Goal: Transaction & Acquisition: Purchase product/service

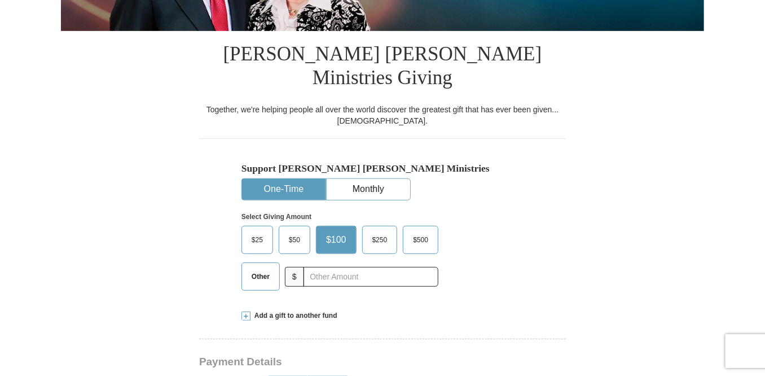
scroll to position [252, 0]
click at [343, 231] on span "$100" at bounding box center [336, 239] width 32 height 17
click at [0, 0] on input "$100" at bounding box center [0, 0] width 0 height 0
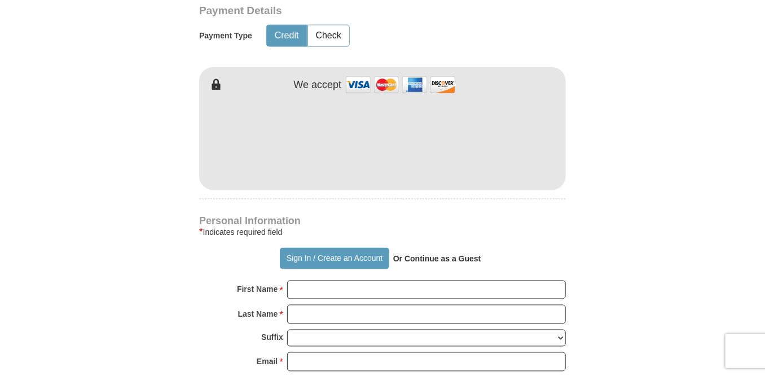
scroll to position [604, 0]
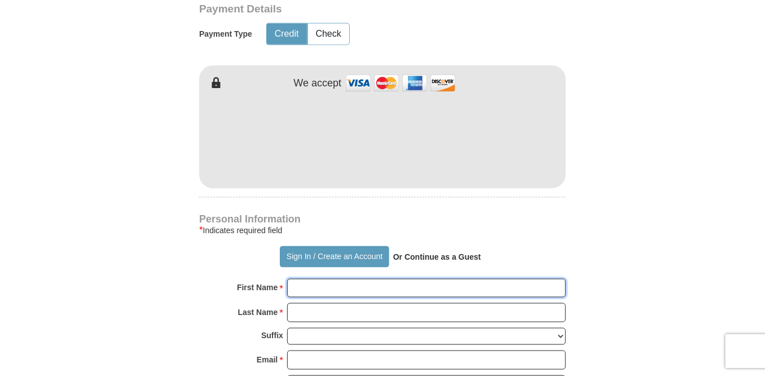
click at [380, 279] on input "First Name *" at bounding box center [426, 288] width 279 height 19
type input "Cindy and"
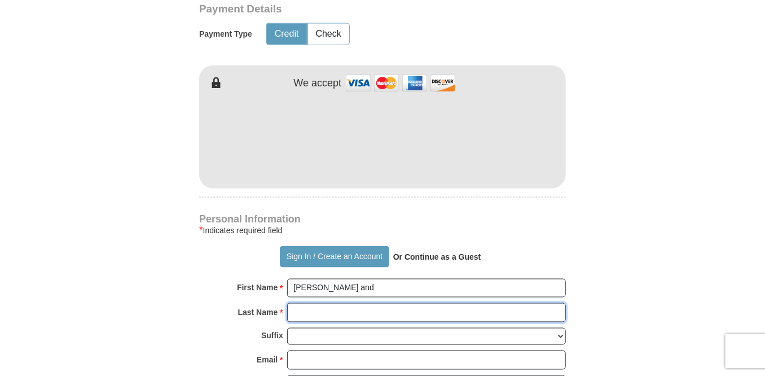
type input "[PERSON_NAME]"
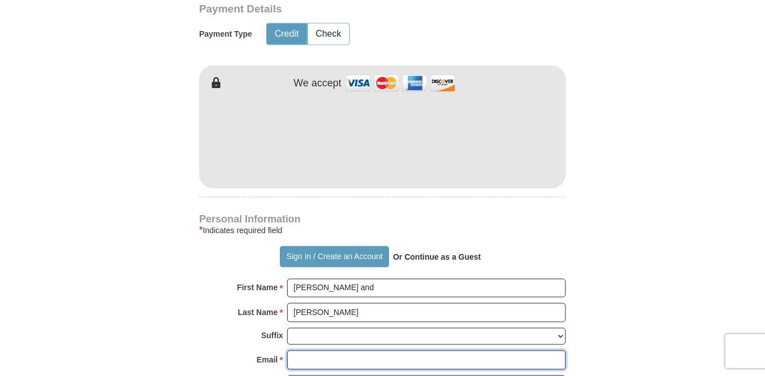
type input "[EMAIL_ADDRESS][DOMAIN_NAME]"
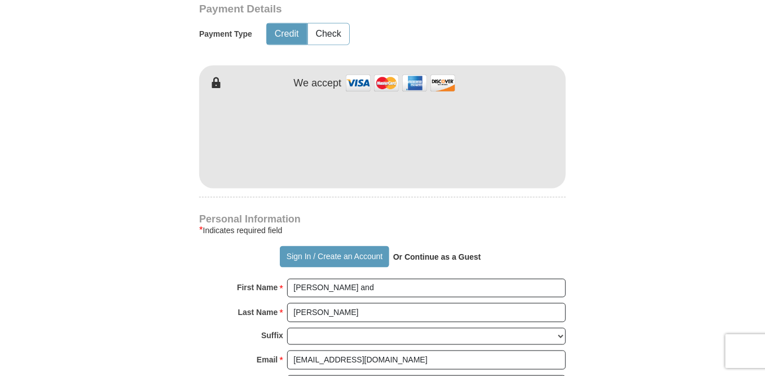
type input "[STREET_ADDRESS]"
type input "San Antonio"
select select "[GEOGRAPHIC_DATA]"
type input "78209"
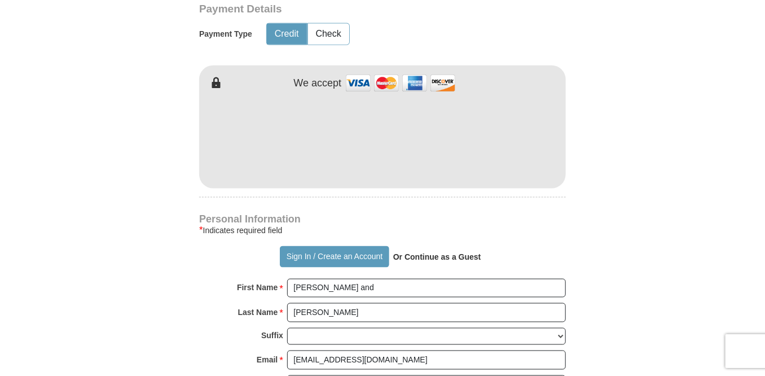
type input "2108278475"
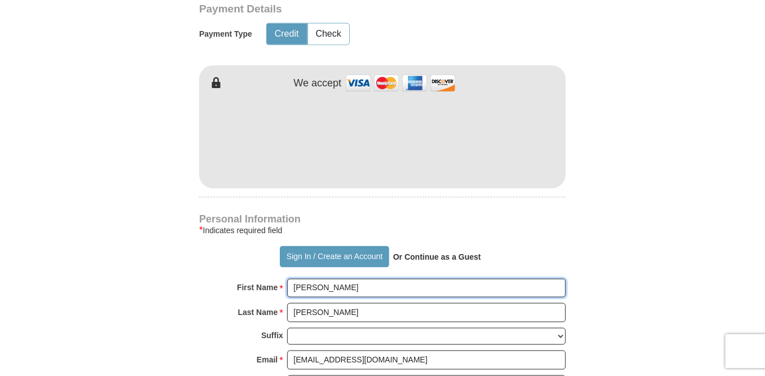
type input "[PERSON_NAME]"
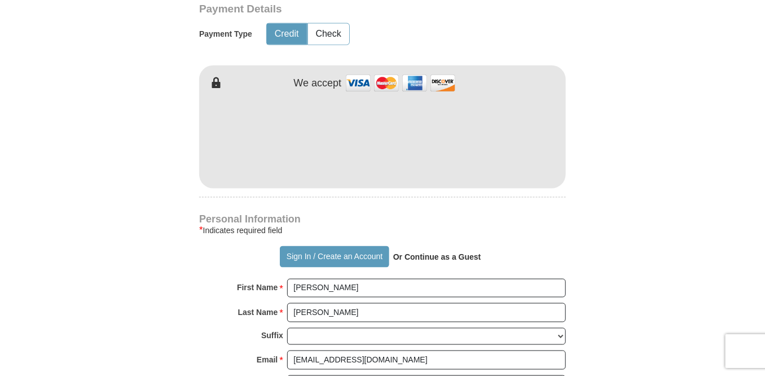
click at [603, 238] on form "Already have an account? Sign in for faster giving. Don't have an account? Crea…" at bounding box center [382, 148] width 643 height 1415
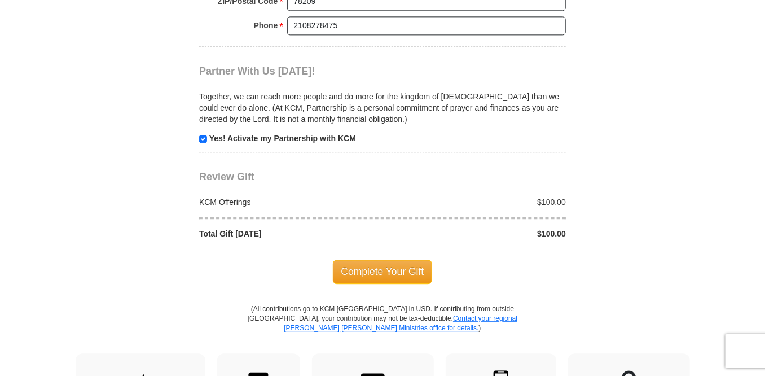
scroll to position [1108, 0]
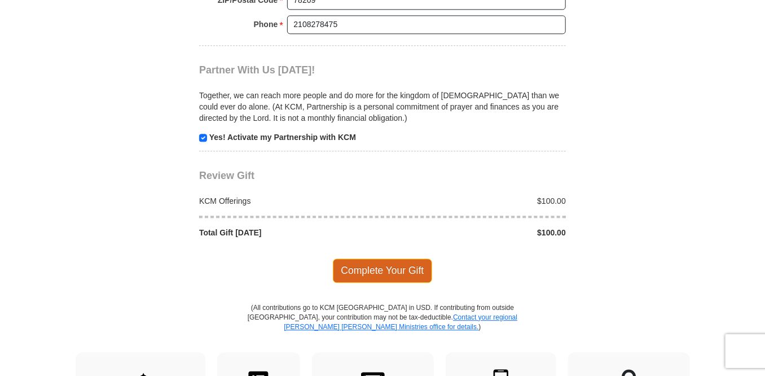
click at [392, 258] on span "Complete Your Gift" at bounding box center [383, 270] width 100 height 24
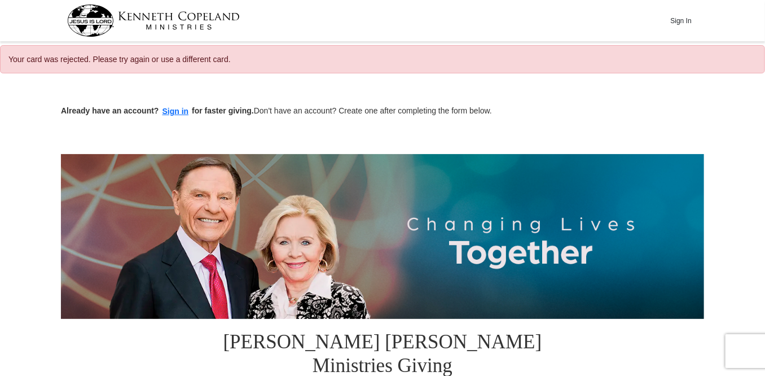
select select "[GEOGRAPHIC_DATA]"
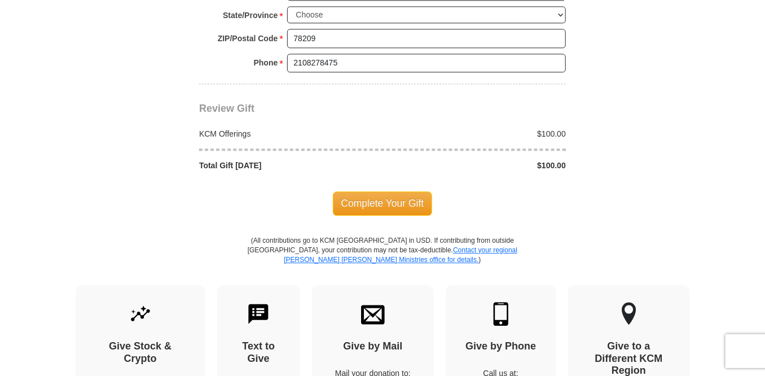
scroll to position [1108, 0]
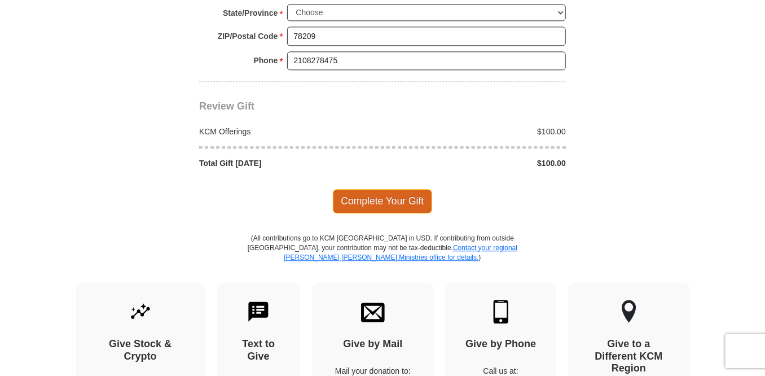
click at [385, 189] on span "Complete Your Gift" at bounding box center [383, 201] width 100 height 24
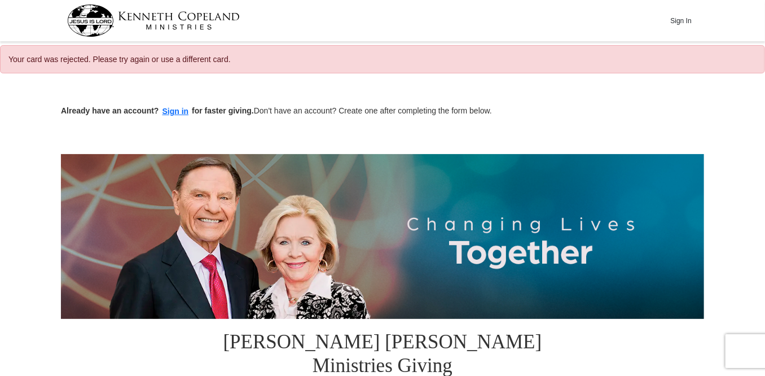
select select "[GEOGRAPHIC_DATA]"
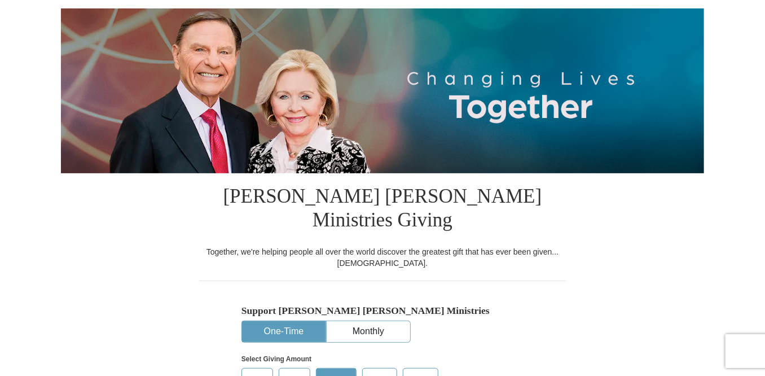
scroll to position [201, 0]
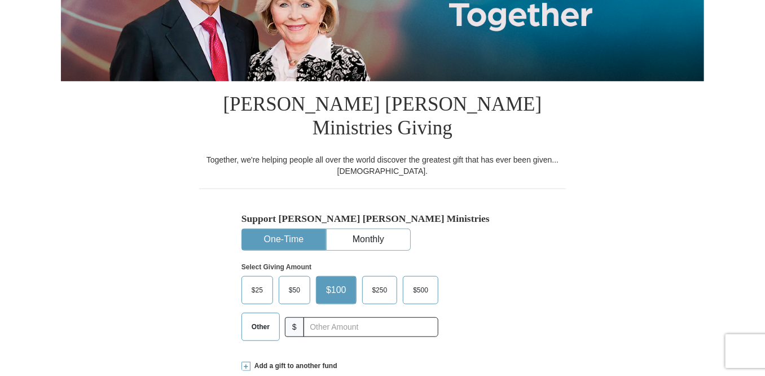
click at [295, 229] on button "One-Time" at bounding box center [284, 239] width 84 height 21
click at [346, 282] on span "$100" at bounding box center [336, 290] width 32 height 17
click at [0, 0] on input "$100" at bounding box center [0, 0] width 0 height 0
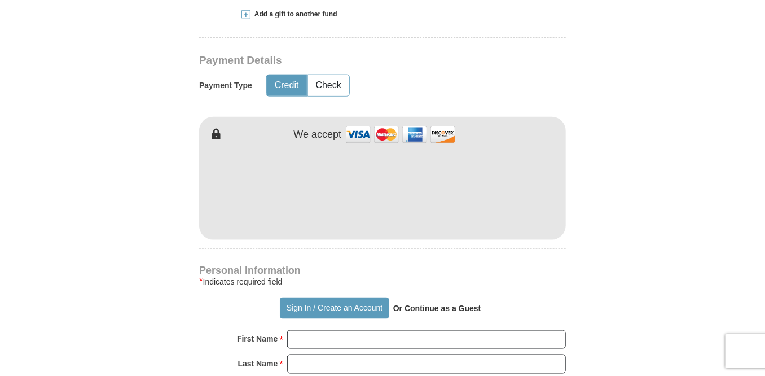
scroll to position [554, 0]
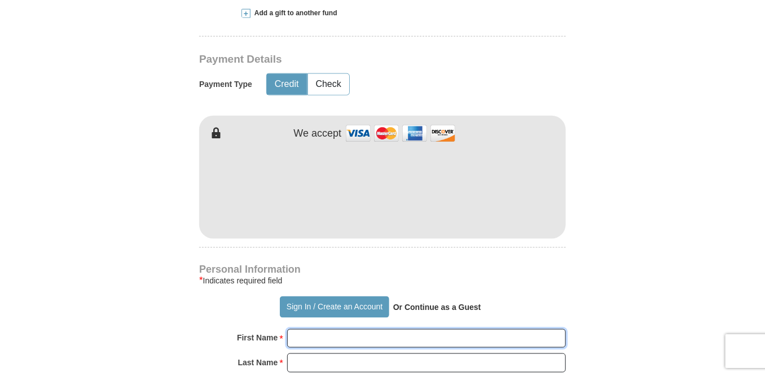
click at [349, 329] on input "First Name *" at bounding box center [426, 338] width 279 height 19
type input "[PERSON_NAME] and"
type input "[PERSON_NAME]"
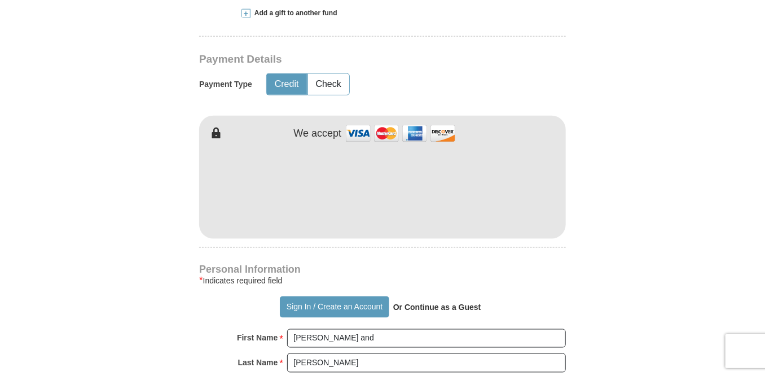
type input "[EMAIL_ADDRESS][DOMAIN_NAME]"
type input "[STREET_ADDRESS]"
type input "San Antonio"
select select "[GEOGRAPHIC_DATA]"
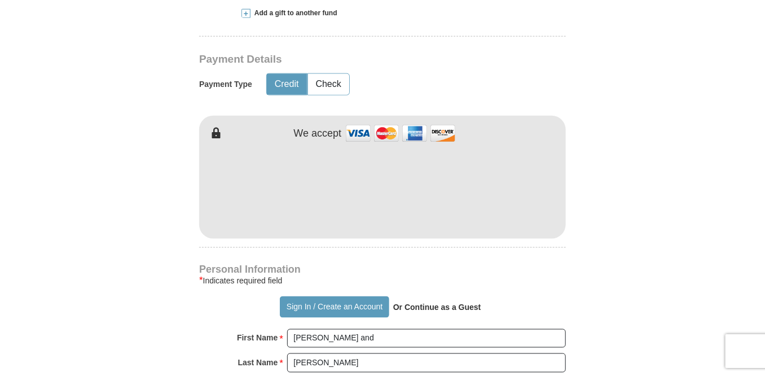
type input "78209"
type input "2108278475"
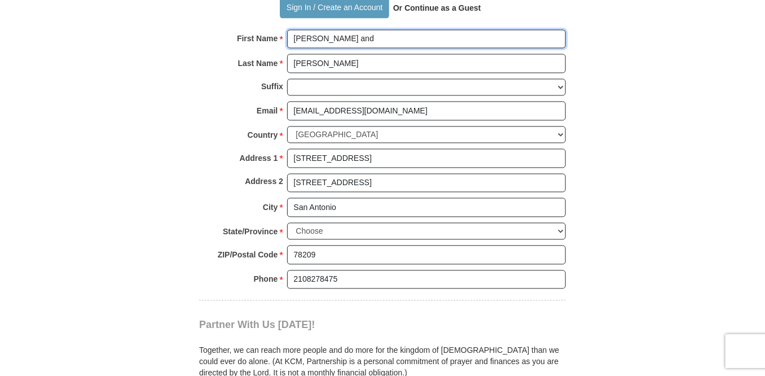
scroll to position [856, 0]
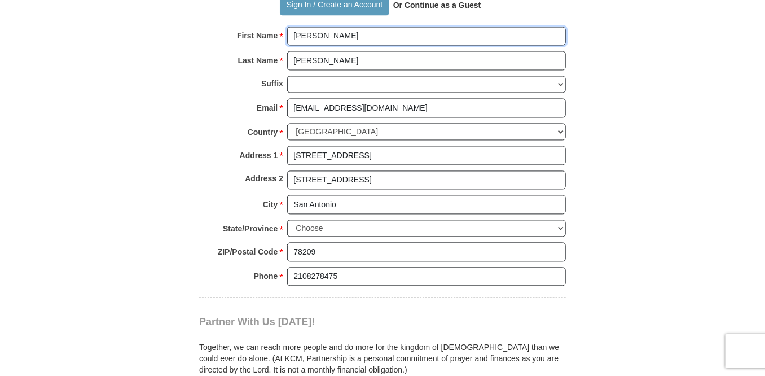
type input "[PERSON_NAME]"
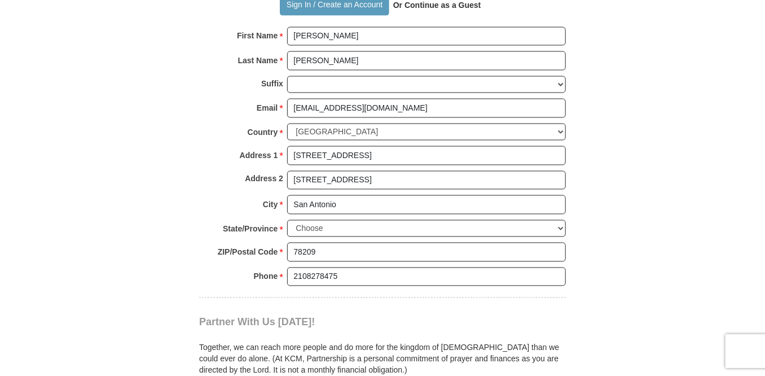
click at [706, 273] on body "Sign In Already have an account? Sign in for faster giving. Don't have an accou…" at bounding box center [382, 240] width 765 height 2193
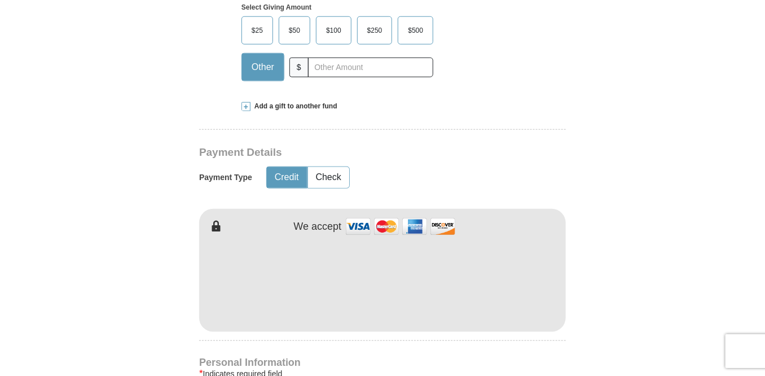
scroll to position [353, 0]
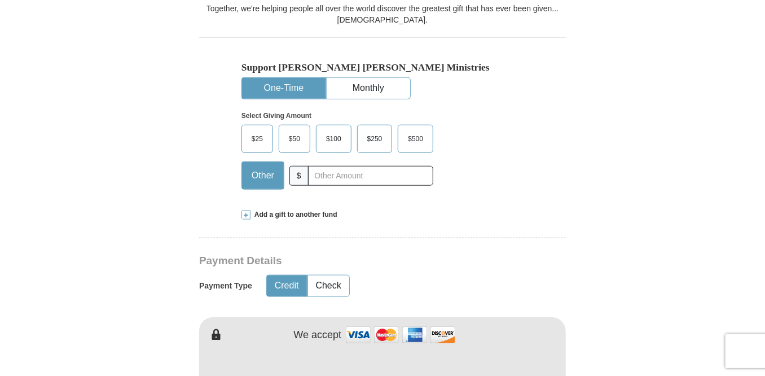
click at [329, 130] on span "$100" at bounding box center [333, 138] width 27 height 17
click at [0, 0] on input "$100" at bounding box center [0, 0] width 0 height 0
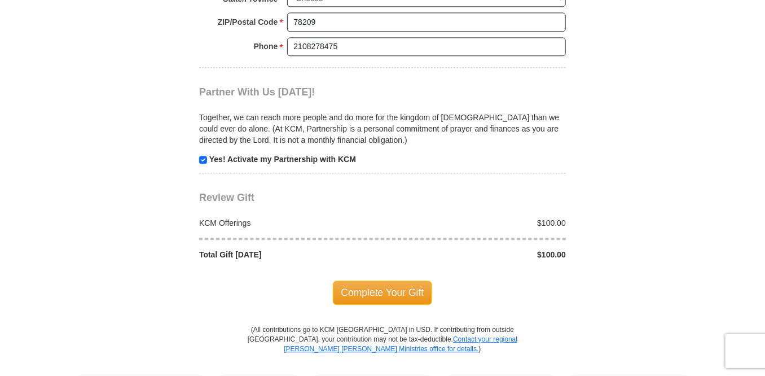
scroll to position [1108, 0]
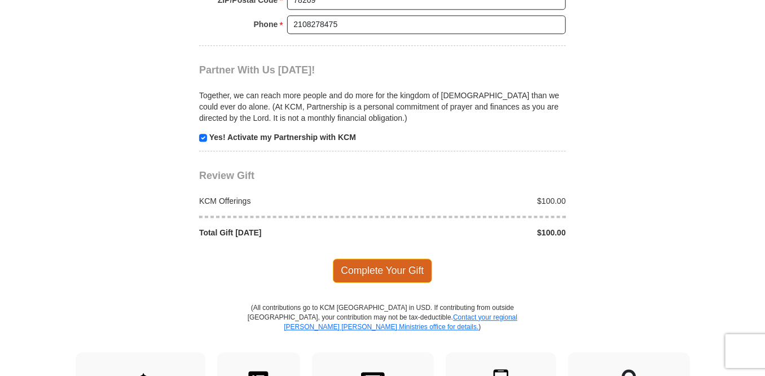
click at [392, 258] on span "Complete Your Gift" at bounding box center [383, 270] width 100 height 24
